Goal: Task Accomplishment & Management: Complete application form

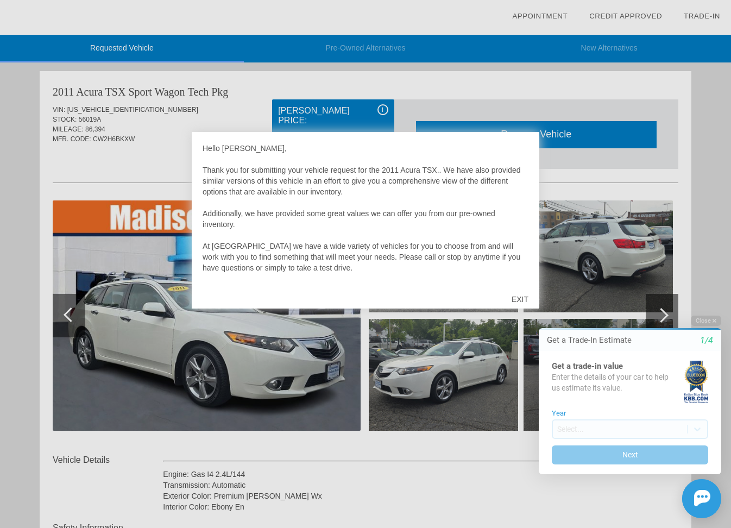
click at [519, 297] on div "EXIT" at bounding box center [519, 299] width 39 height 33
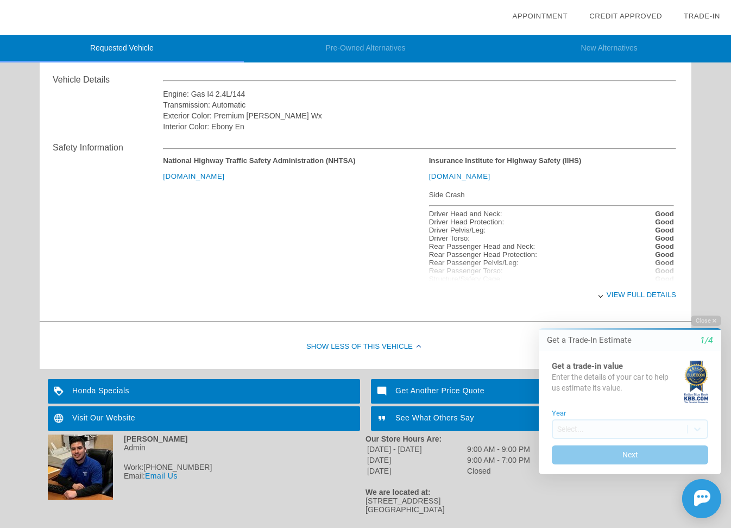
scroll to position [398, 0]
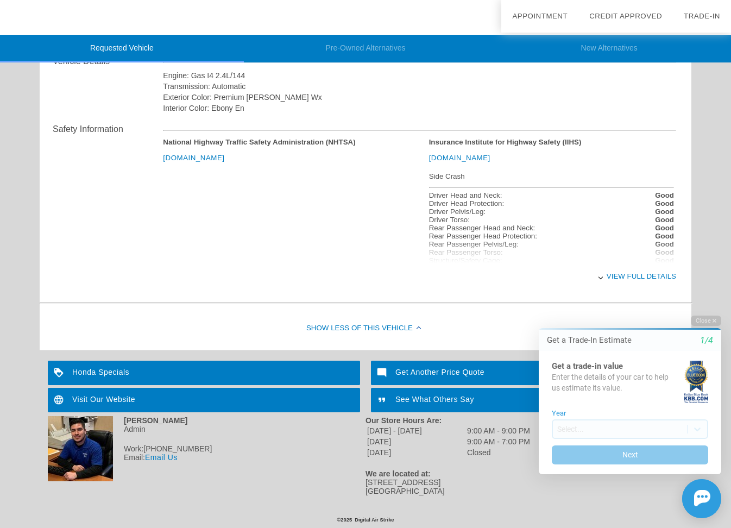
click at [634, 275] on div "View full details" at bounding box center [419, 276] width 513 height 27
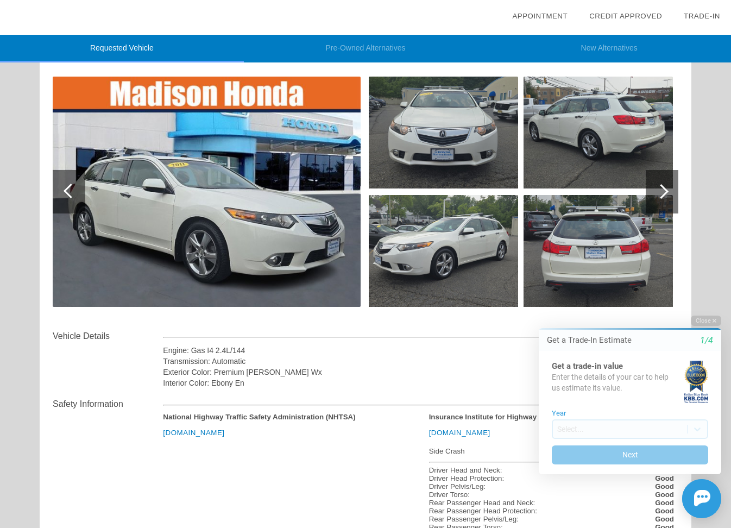
scroll to position [0, 0]
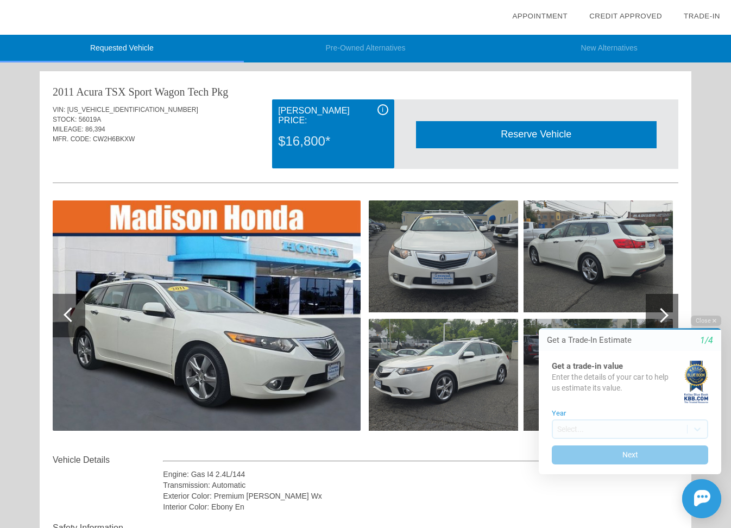
click at [626, 350] on div "Get a Trade-In Estimate 1/4" at bounding box center [629, 339] width 182 height 21
click at [720, 348] on div "Get a Trade-In Estimate 1/4" at bounding box center [629, 339] width 182 height 21
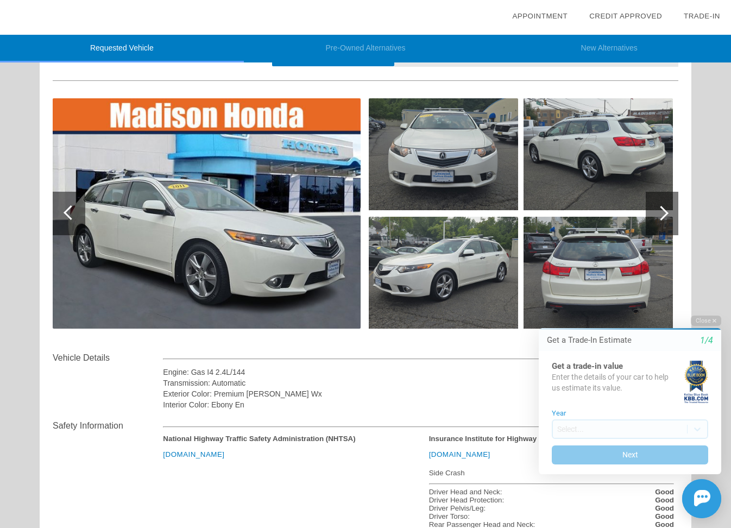
scroll to position [109, 0]
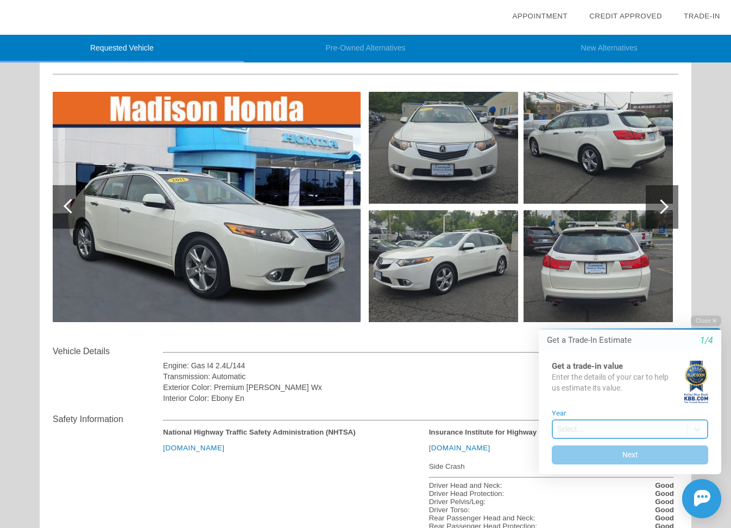
click at [630, 306] on body "Welcome! Get a Trade-In Estimate 1/4 Get a trade-in value Enter the details of …" at bounding box center [623, 306] width 215 height 0
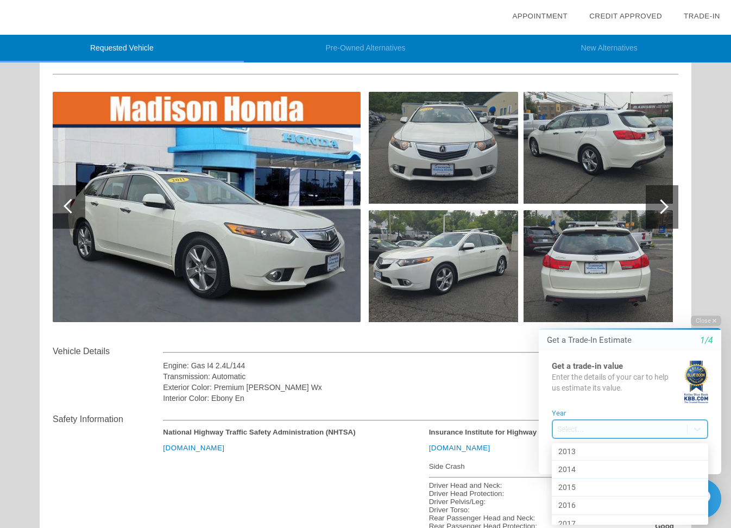
scroll to position [326, 0]
click at [614, 466] on div "2011" at bounding box center [629, 470] width 156 height 18
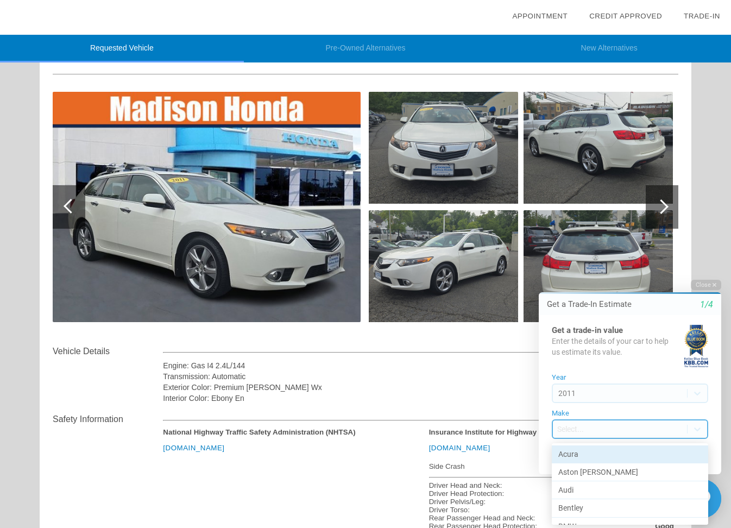
click at [624, 270] on body "Welcome! Get a Trade-In Estimate 1/4 Get a trade-in value Enter the details of …" at bounding box center [623, 270] width 215 height 0
click at [624, 452] on div "Acura" at bounding box center [629, 454] width 156 height 18
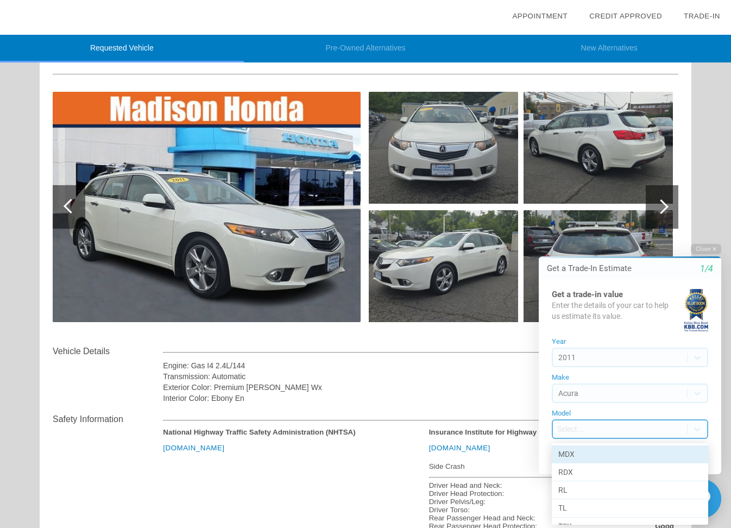
click at [624, 234] on body "Welcome! Get a Trade-In Estimate 1/4 Get a trade-in value Enter the details of …" at bounding box center [623, 234] width 215 height 0
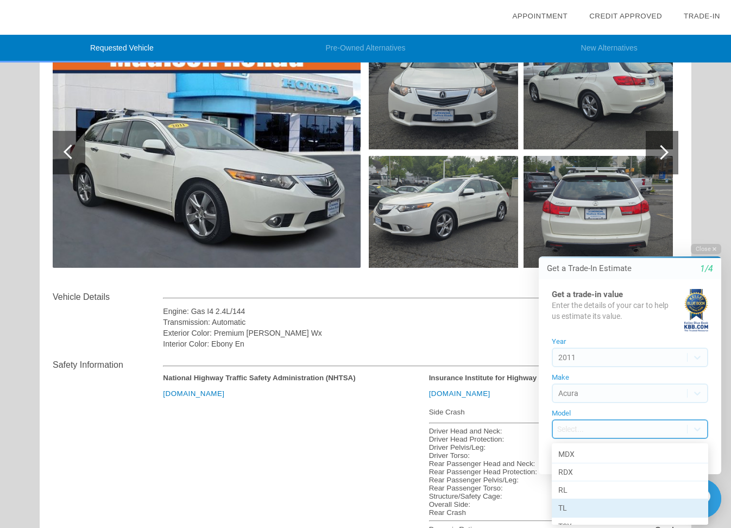
scroll to position [30, 0]
click at [607, 502] on div "TSX" at bounding box center [629, 496] width 156 height 18
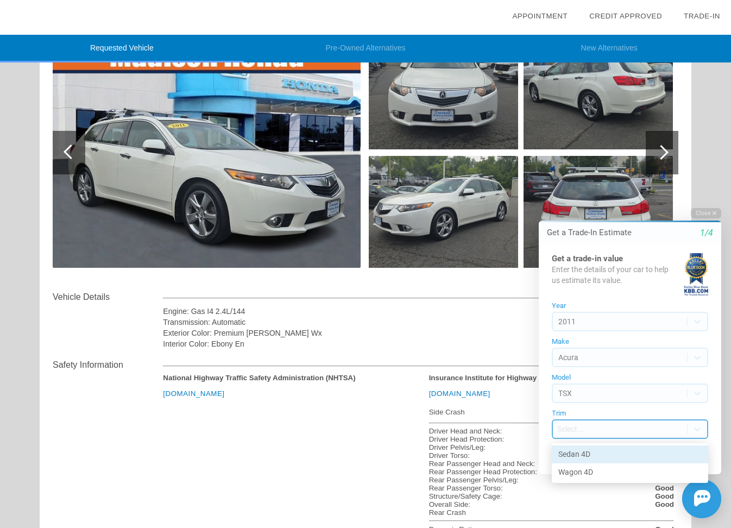
click at [600, 198] on body "Welcome! Get a Trade-In Estimate 1/4 Get a trade-in value Enter the details of …" at bounding box center [623, 198] width 215 height 0
click at [599, 468] on div "Wagon 4D" at bounding box center [629, 471] width 156 height 17
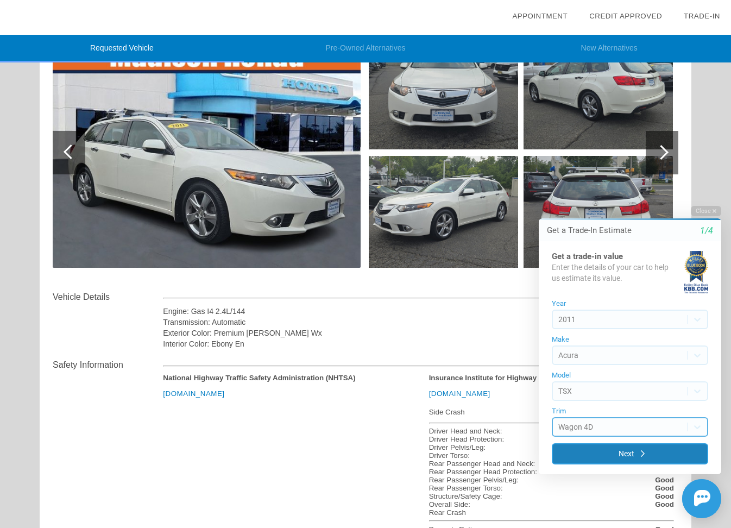
click at [617, 450] on button "Next" at bounding box center [629, 453] width 156 height 21
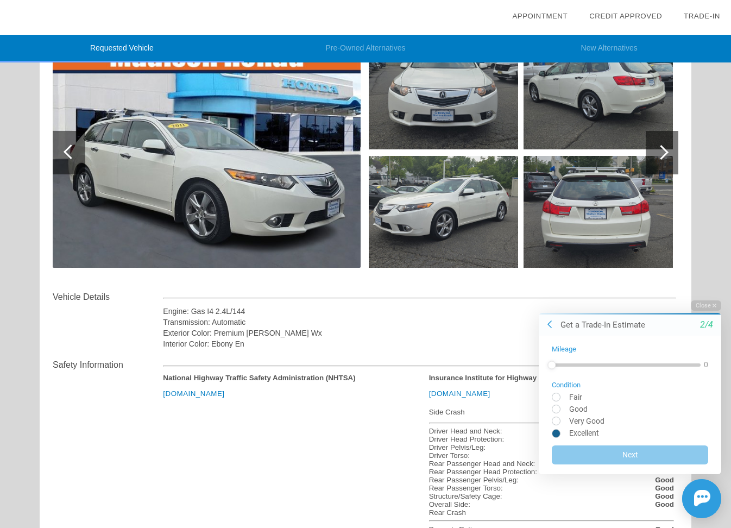
click at [557, 432] on input "radio" at bounding box center [629, 432] width 156 height 8
radio input "true"
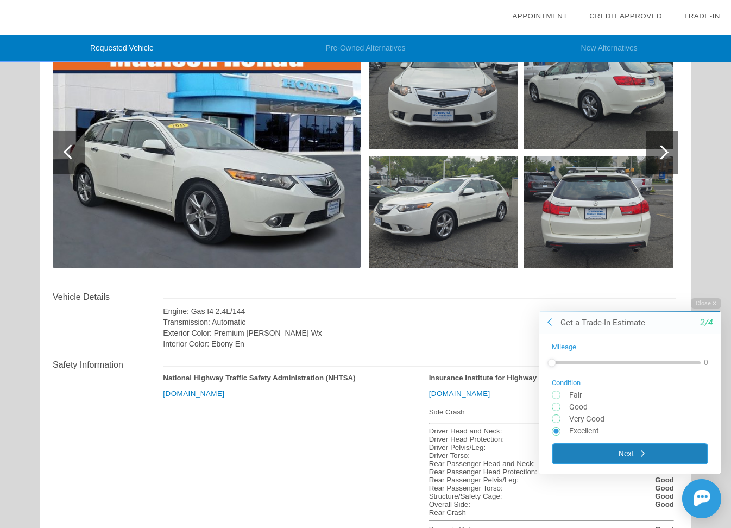
click at [628, 458] on button "Next" at bounding box center [629, 452] width 156 height 21
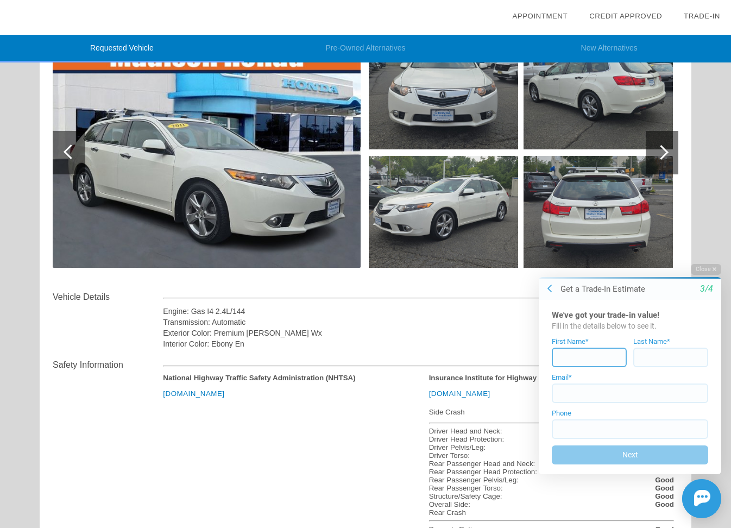
click at [603, 357] on input at bounding box center [588, 357] width 75 height 20
type input "[PERSON_NAME]"
type input "McGraw"
type input "[EMAIL_ADDRESS][DOMAIN_NAME]"
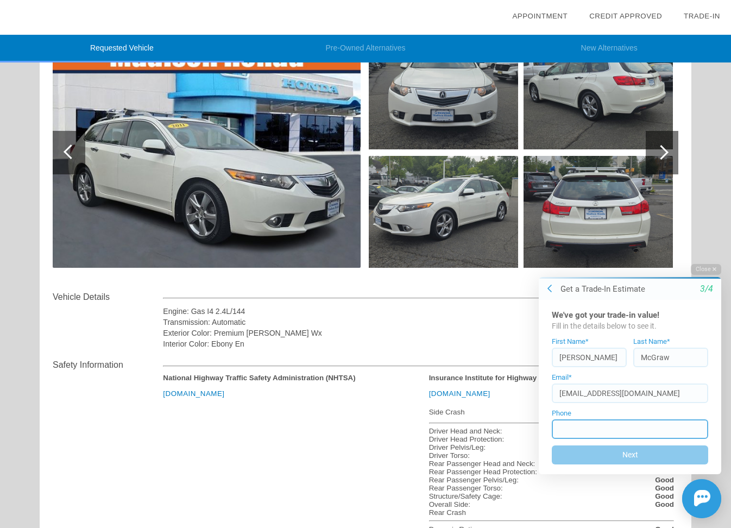
type input "[PHONE_NUMBER]"
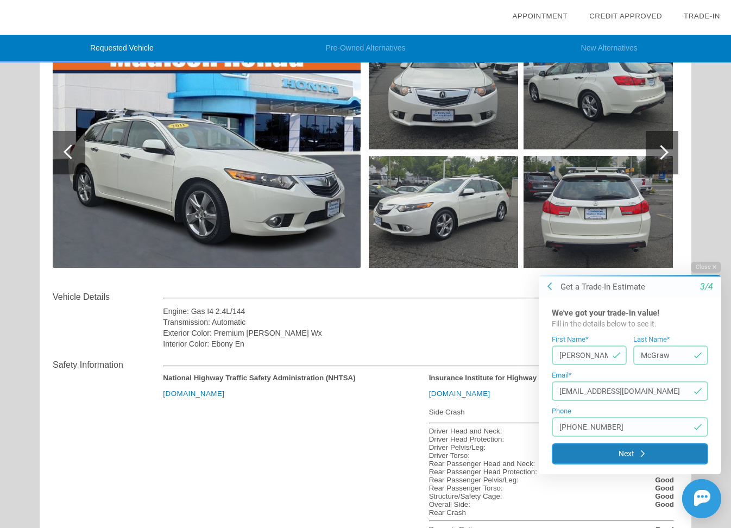
click at [632, 451] on button "Next" at bounding box center [629, 453] width 156 height 21
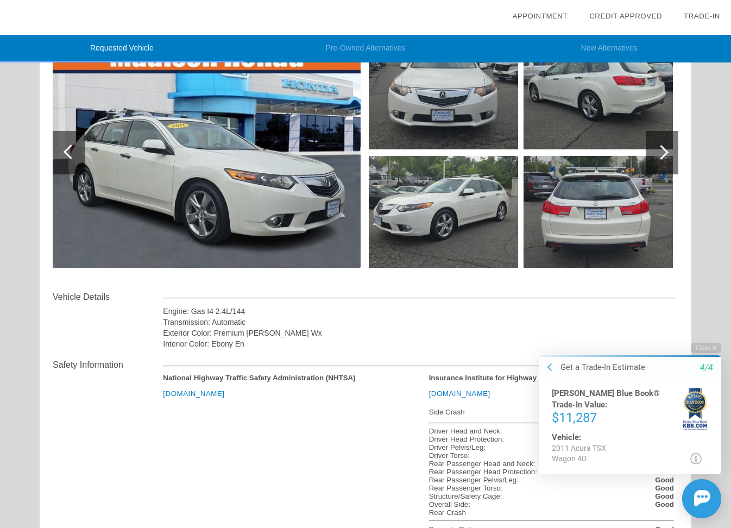
click at [649, 456] on div "Vehicle: 2011 Acura TSX Wagon 4D © 2025 [PERSON_NAME] Blue Book Co., Inc. All r…" at bounding box center [629, 447] width 156 height 33
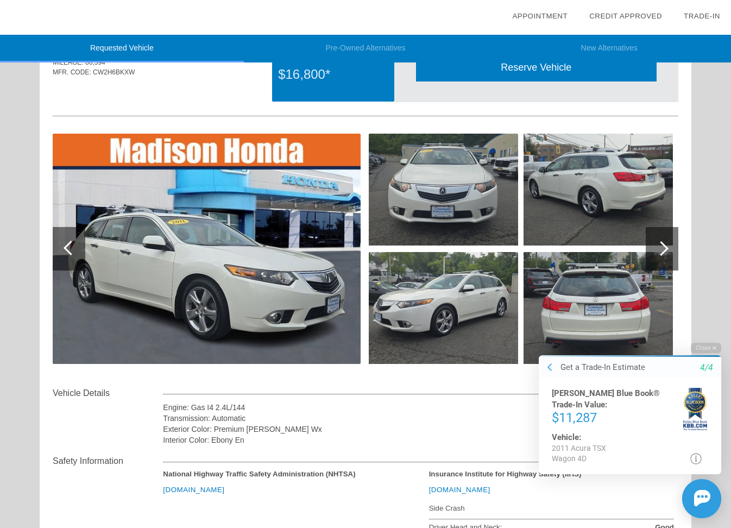
scroll to position [0, 0]
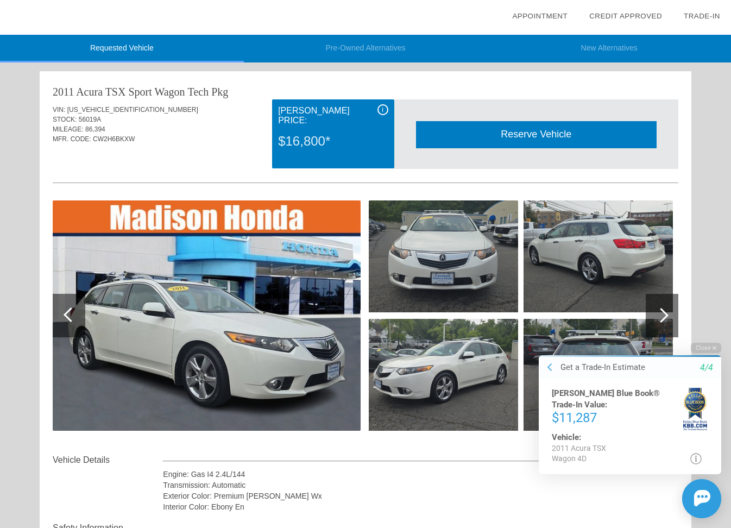
click at [14, 70] on header "Requested Vehicle Pre-Owned Alternatives New Alternatives" at bounding box center [365, 35] width 731 height 71
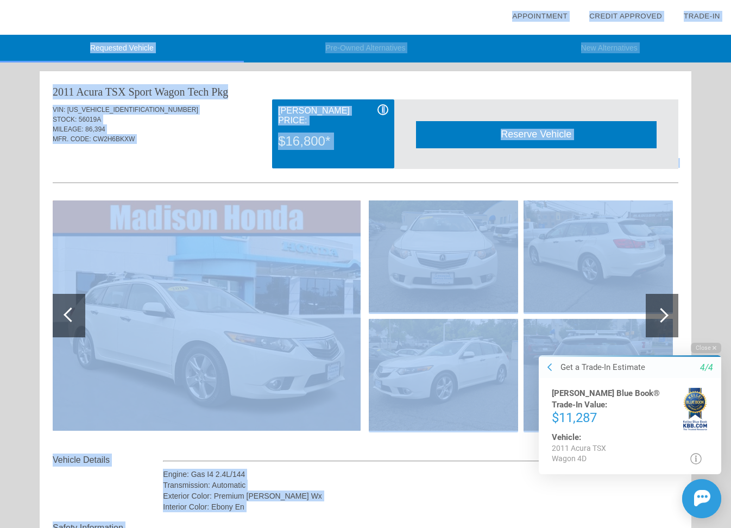
scroll to position [449, 0]
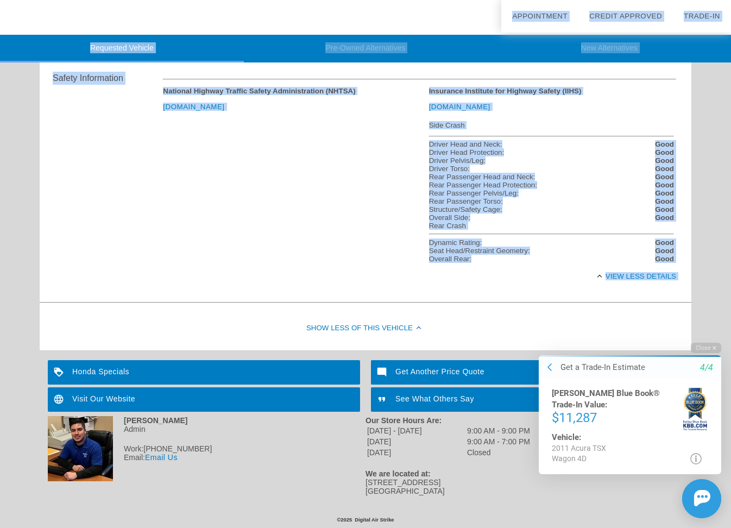
drag, startPoint x: 14, startPoint y: 70, endPoint x: 438, endPoint y: 494, distance: 599.9
click at [438, 494] on div "Requested Vehicle Pre-Owned Alternatives New Alternatives date_range Appointmen…" at bounding box center [365, 28] width 731 height 955
copy div "Requested Vehicle Pre-Owned Alternatives New Alternatives date_range Appointmen…"
